Goal: Find specific page/section: Find specific page/section

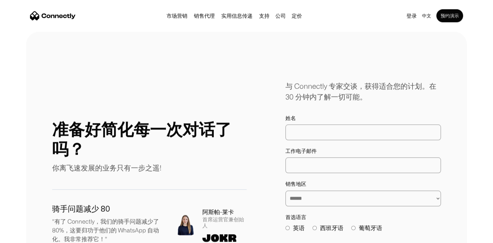
scroll to position [3508, 0]
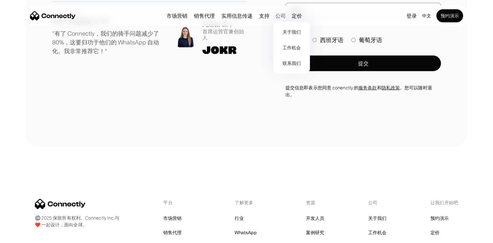
click at [276, 15] on div "公司" at bounding box center [280, 15] width 10 height 9
click at [280, 17] on div "公司" at bounding box center [280, 15] width 10 height 9
click at [285, 31] on link "关于我们" at bounding box center [291, 32] width 31 height 16
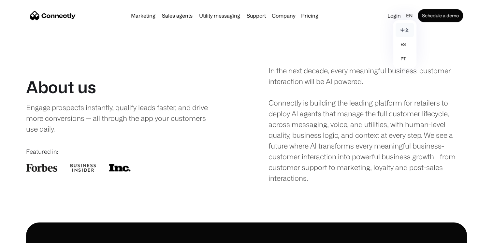
click at [406, 28] on link "中文" at bounding box center [404, 30] width 18 height 14
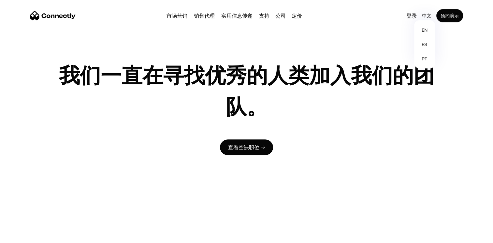
scroll to position [481, 0]
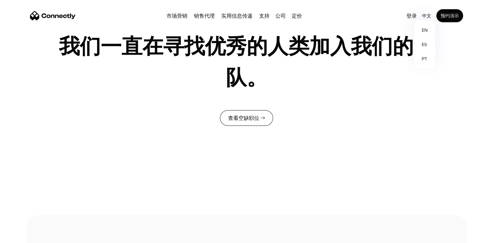
click at [252, 122] on link "查看空缺职位 →" at bounding box center [246, 118] width 53 height 16
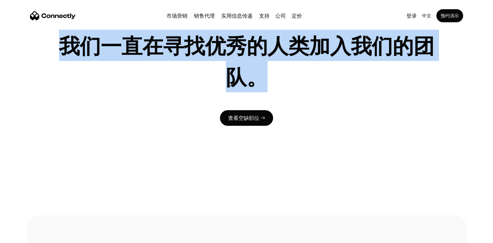
drag, startPoint x: 69, startPoint y: 48, endPoint x: 304, endPoint y: 100, distance: 240.2
click at [304, 100] on div "我们一直在寻找优秀的人类加入我们的团队。 查看空缺职位 →" at bounding box center [246, 74] width 441 height 281
drag, startPoint x: 304, startPoint y: 100, endPoint x: 310, endPoint y: 105, distance: 8.5
click at [310, 105] on div "我们一直在寻找优秀的人类加入我们的团队。 查看空缺职位 →" at bounding box center [246, 74] width 441 height 281
click at [399, 71] on h1 "我们一直在寻找优秀的人类加入我们的团队。" at bounding box center [246, 61] width 389 height 63
